Goal: Register for event/course

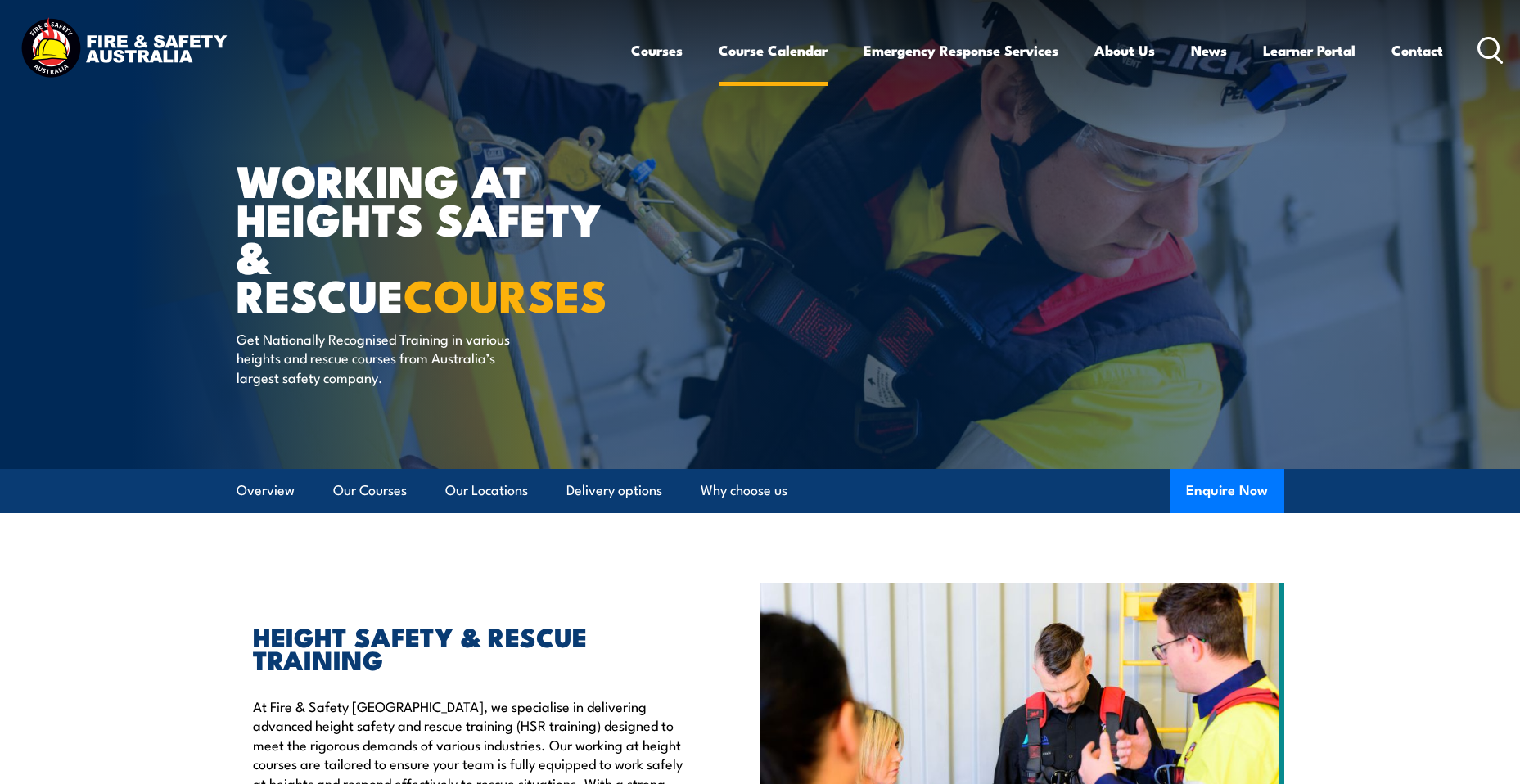
click at [736, 49] on link "Course Calendar" at bounding box center [773, 50] width 109 height 44
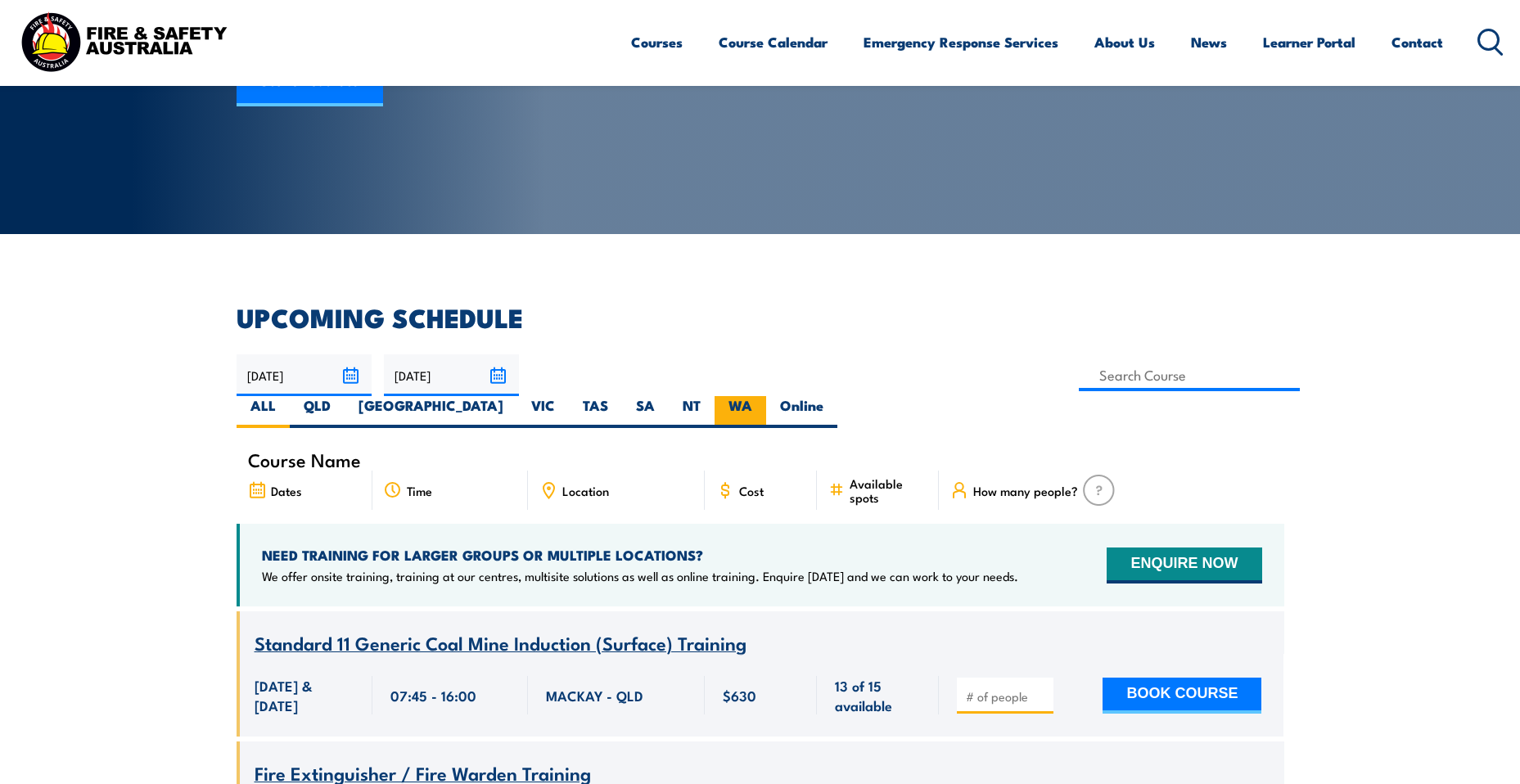
click at [766, 396] on label "WA" at bounding box center [741, 412] width 52 height 32
click at [763, 396] on input "WA" at bounding box center [757, 401] width 11 height 11
radio input "true"
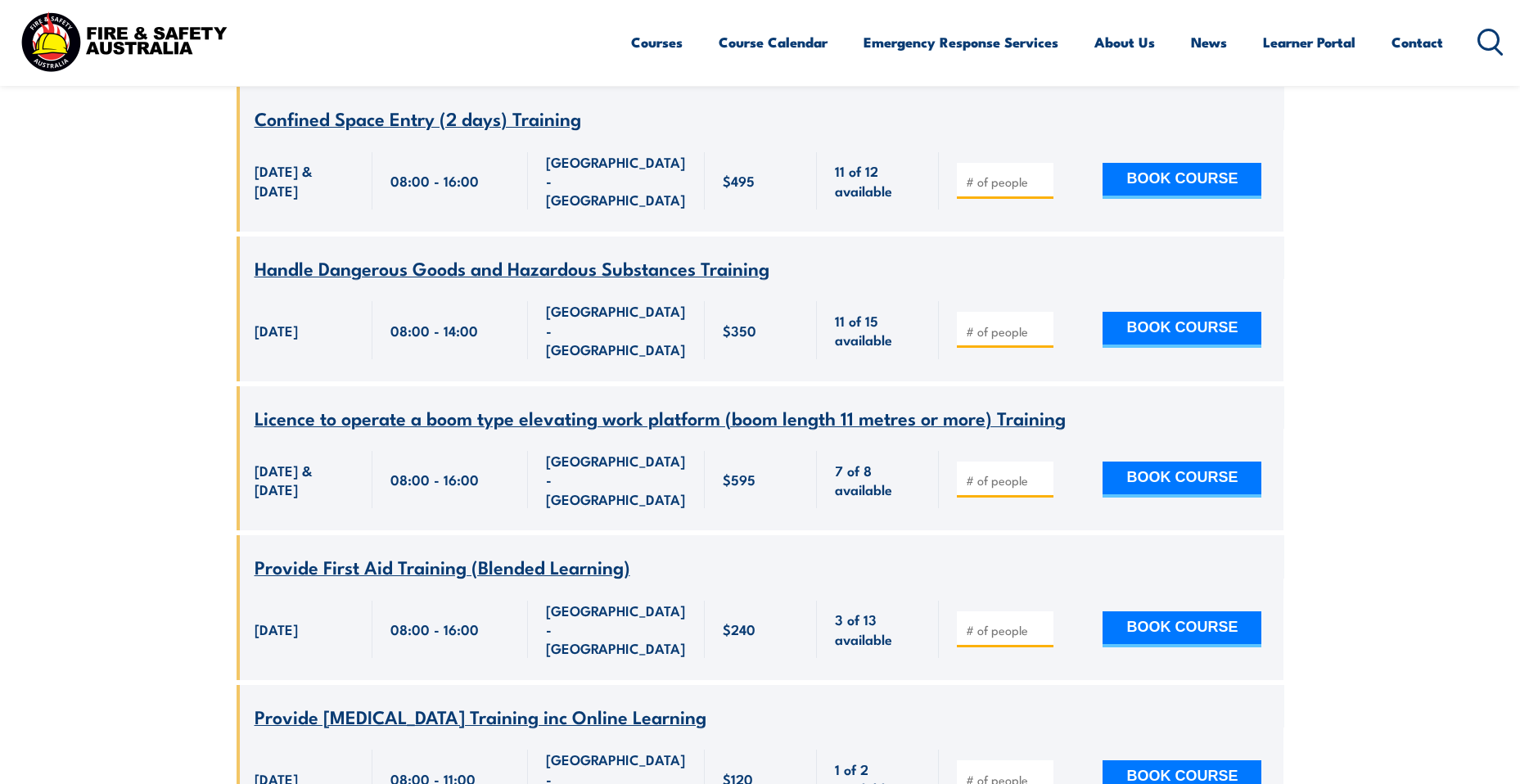
scroll to position [1176, 0]
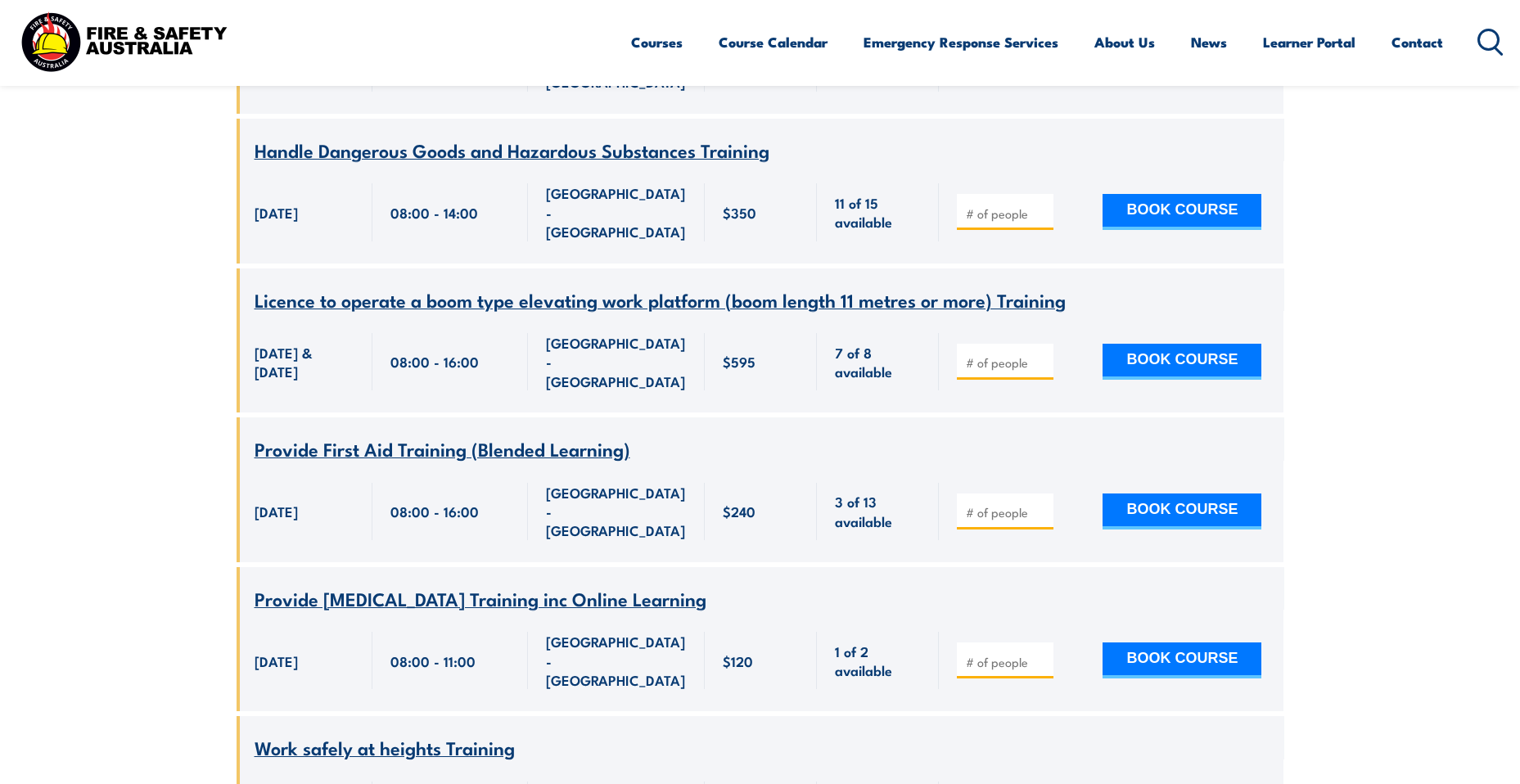
click at [333, 733] on span "Work safely at heights Training" at bounding box center [384, 746] width 260 height 28
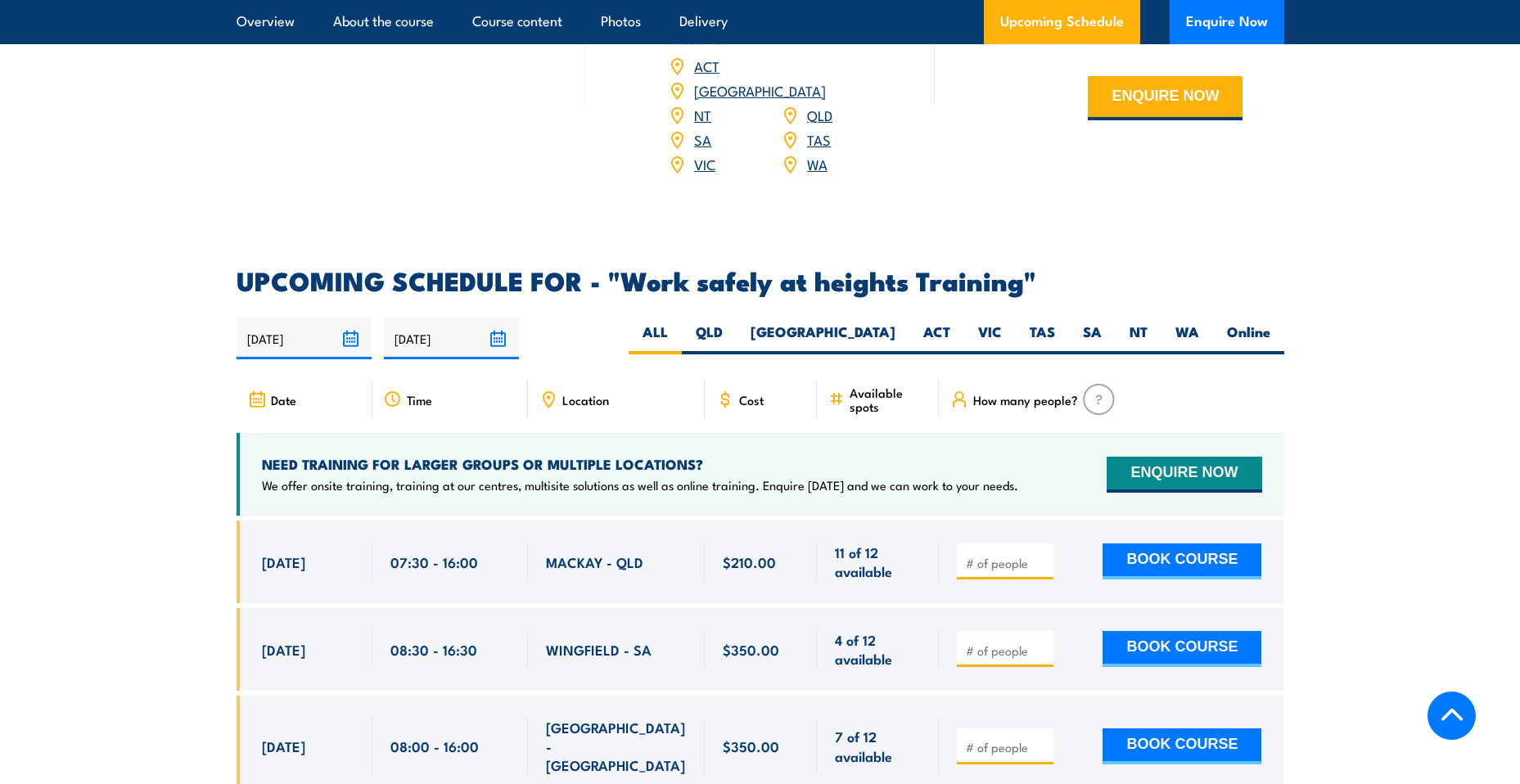
scroll to position [2469, 0]
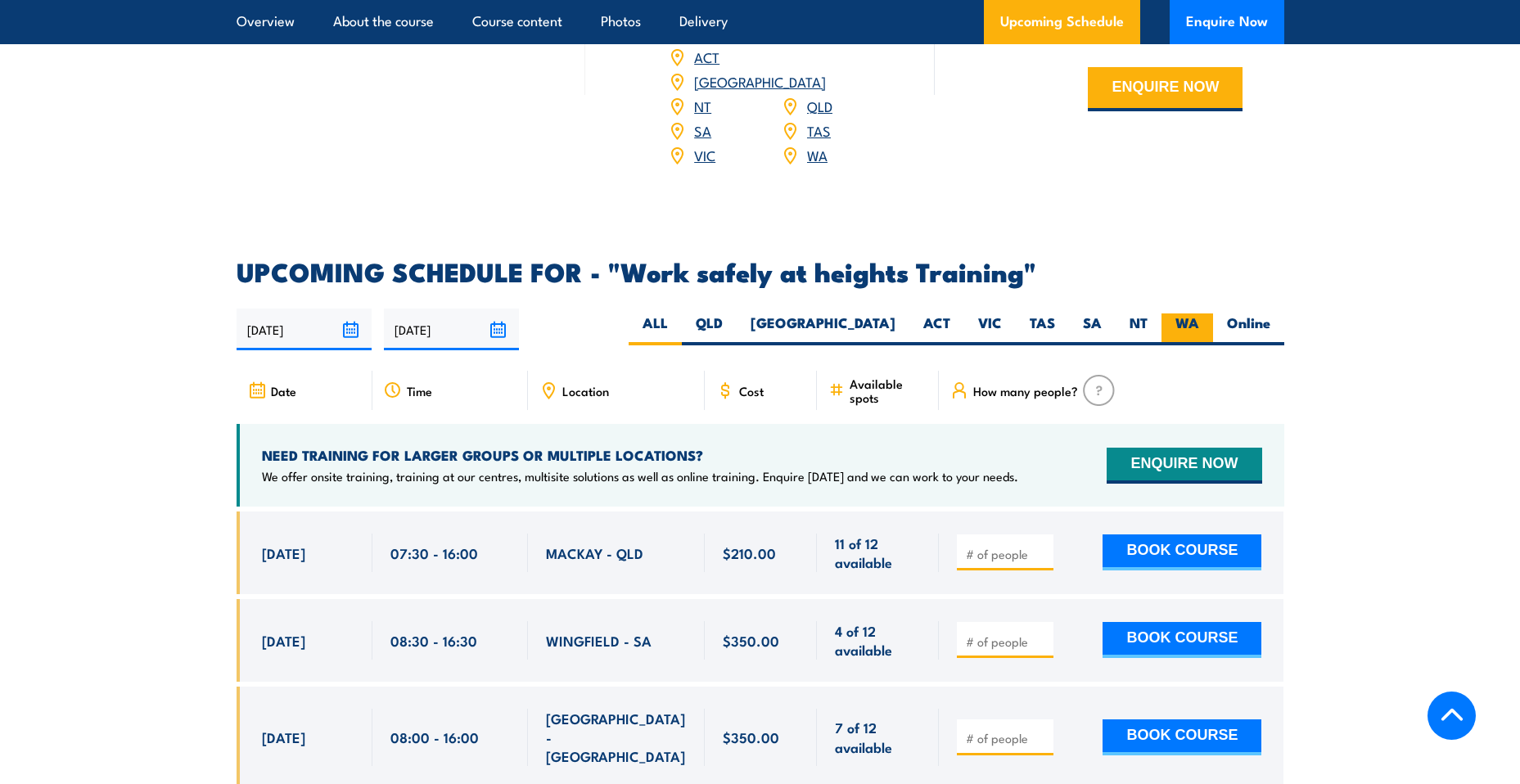
click at [1177, 313] on label "WA" at bounding box center [1187, 329] width 52 height 32
click at [1199, 313] on input "WA" at bounding box center [1204, 318] width 11 height 11
radio input "true"
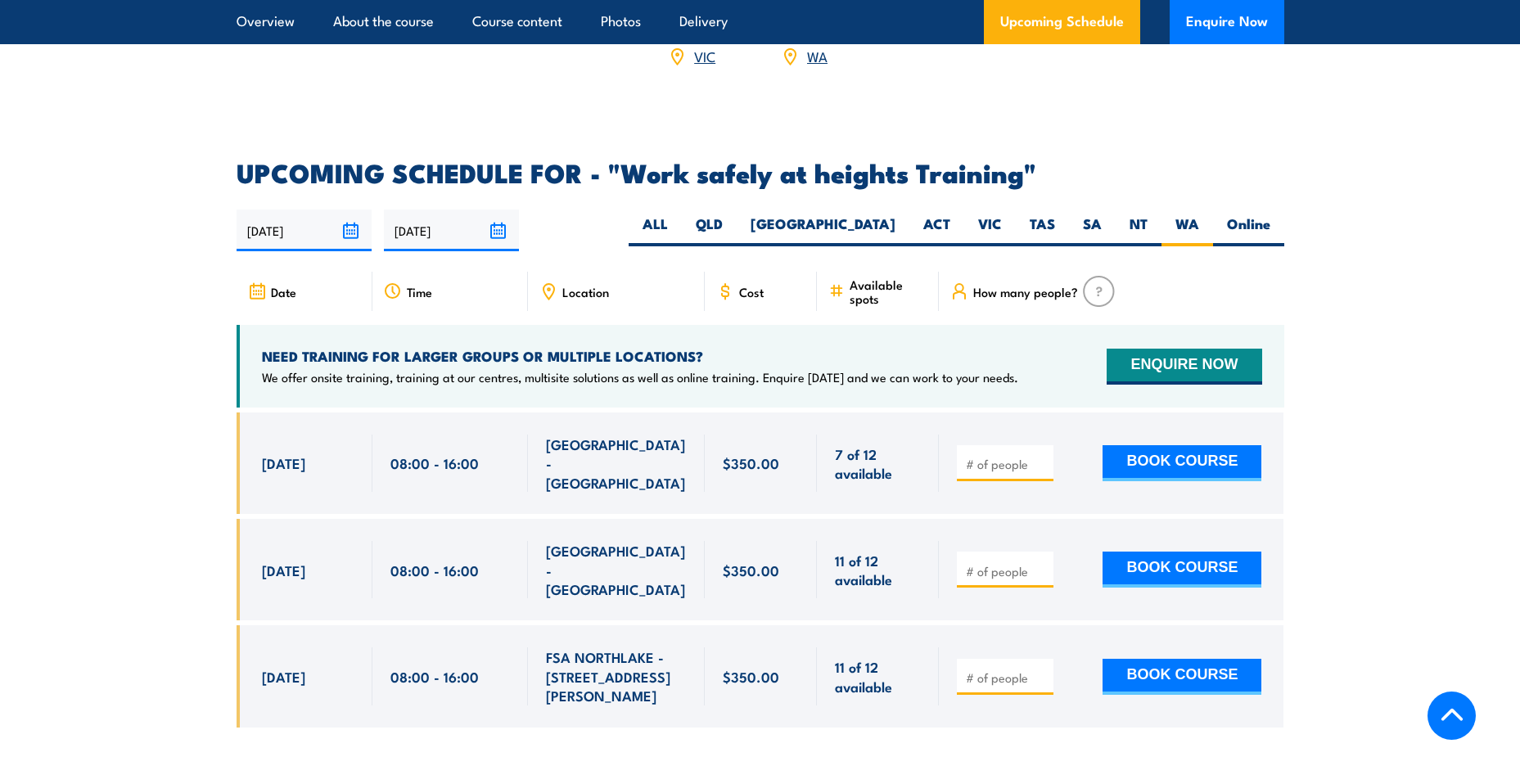
scroll to position [2469, 0]
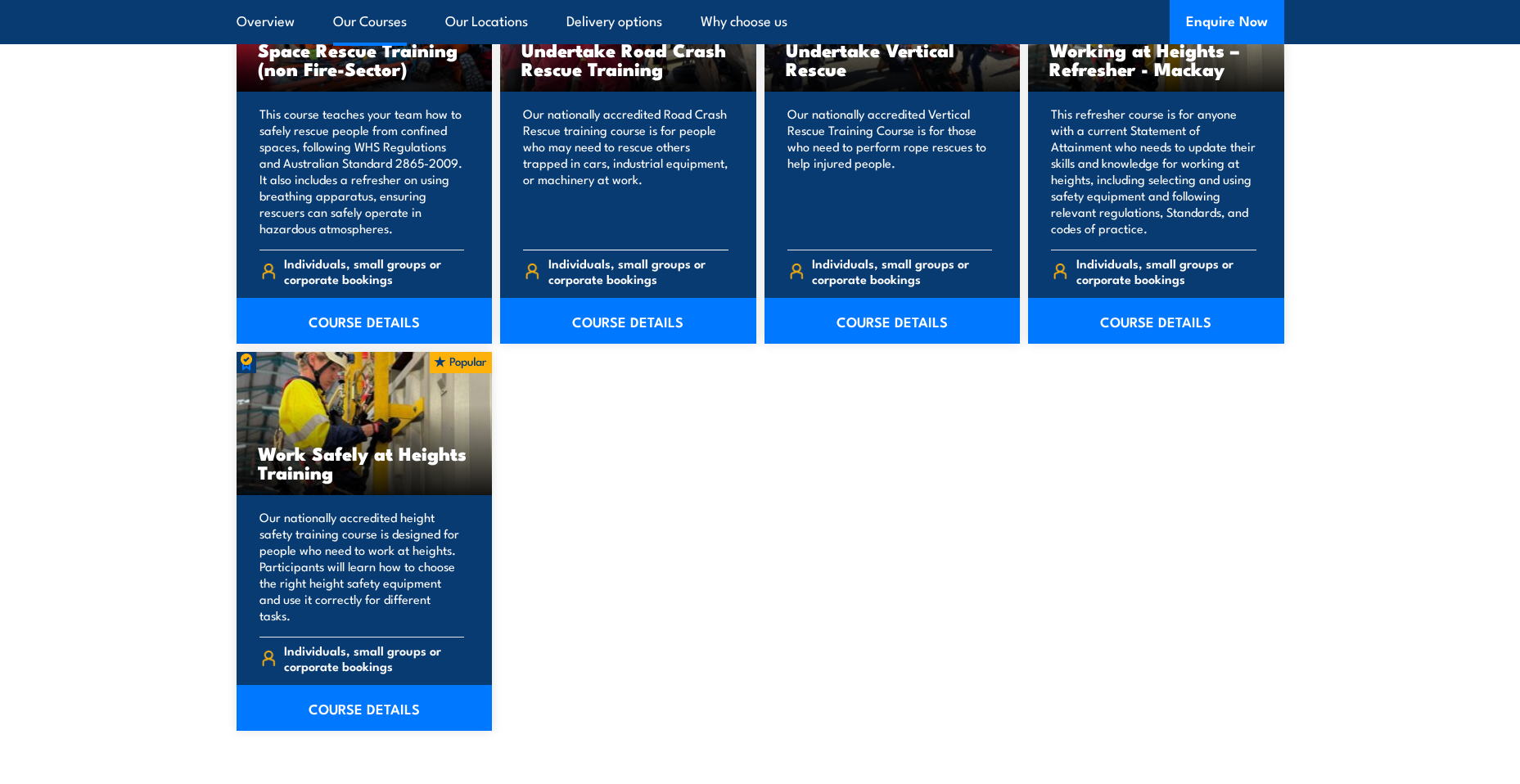
scroll to position [1881, 0]
